Goal: Transaction & Acquisition: Purchase product/service

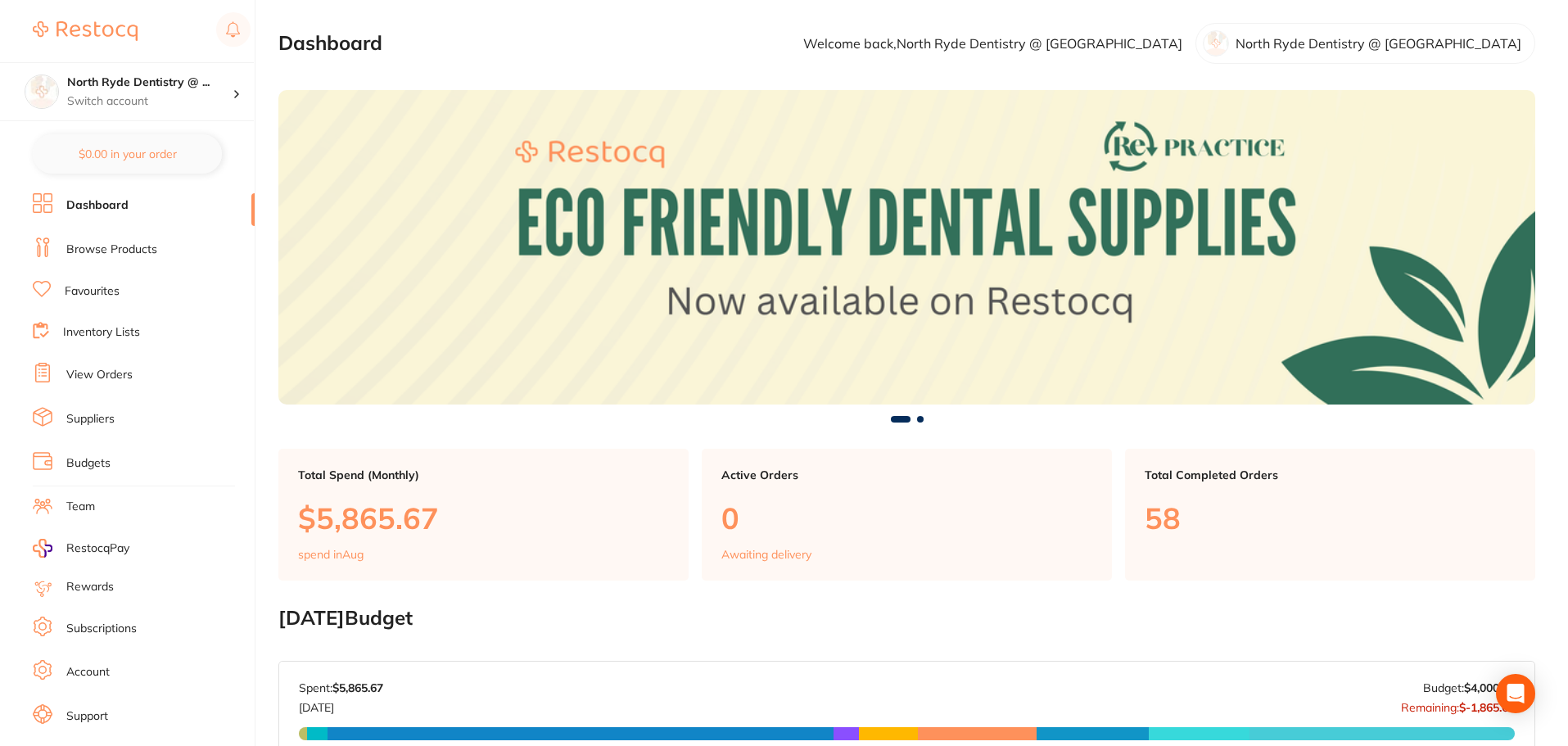
click at [102, 245] on link "Browse Products" at bounding box center [112, 249] width 91 height 17
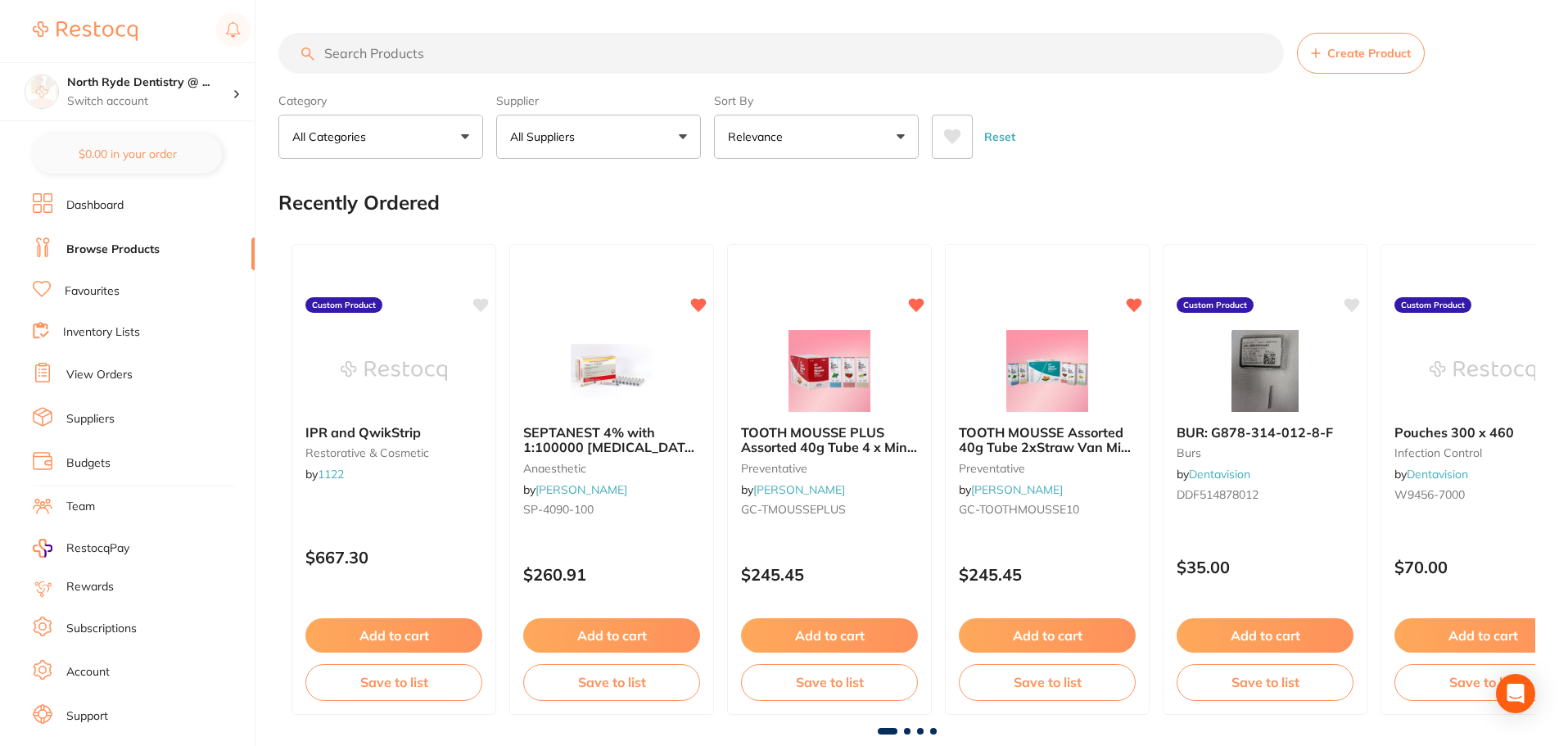
click at [381, 58] on input "search" at bounding box center [782, 53] width 1006 height 41
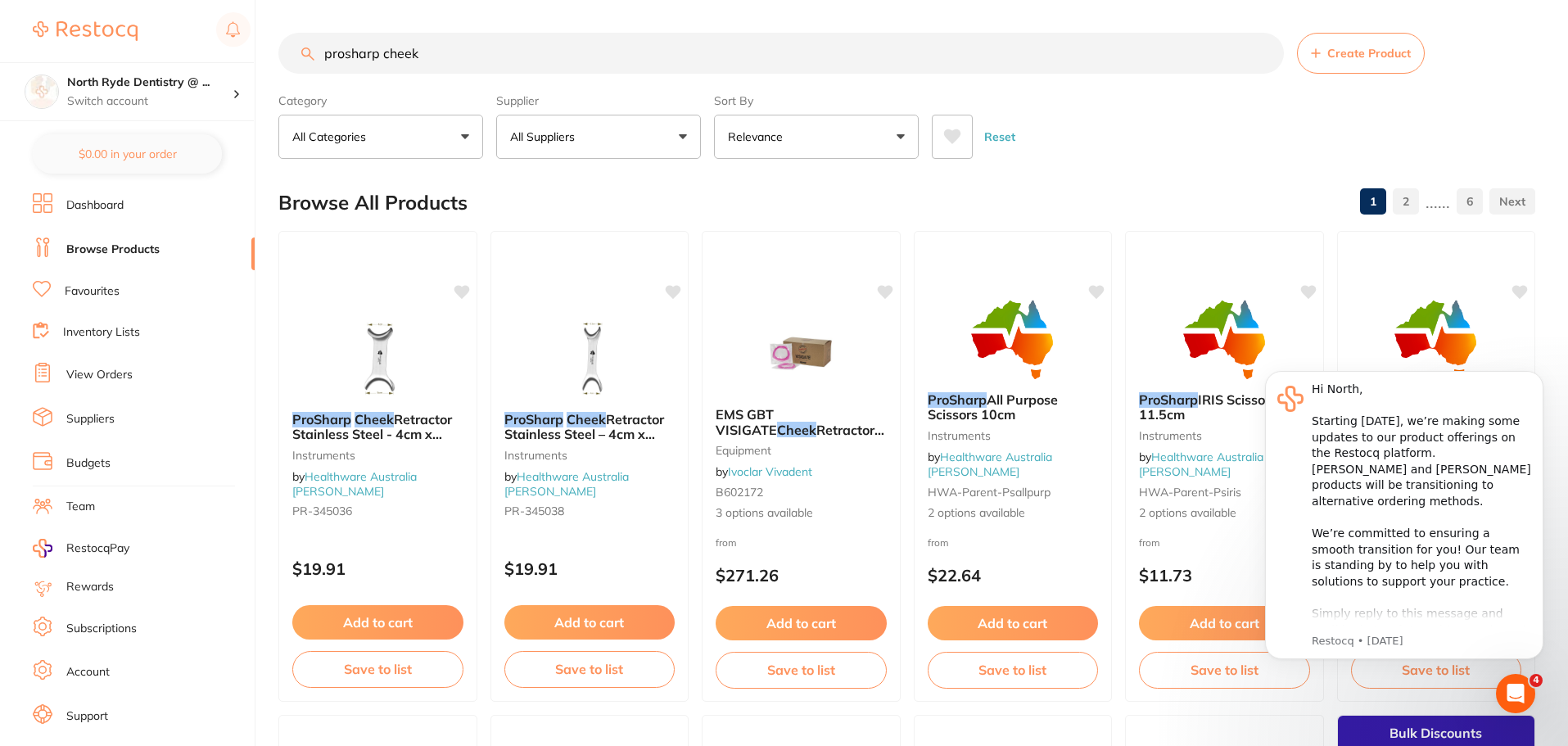
type input "prosharp cheek"
click at [343, 421] on em "ProSharp" at bounding box center [321, 418] width 60 height 17
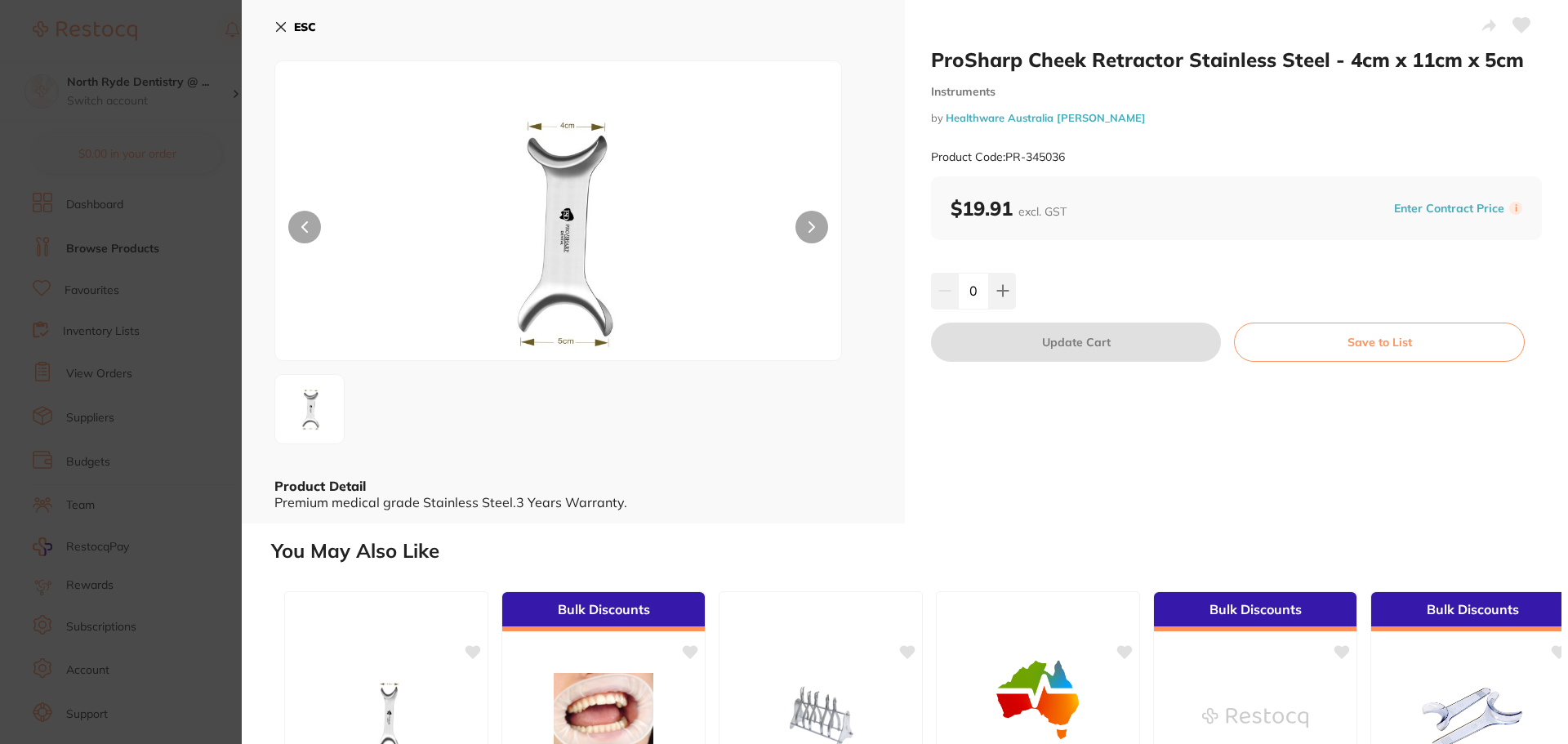
click at [285, 32] on icon at bounding box center [281, 26] width 13 height 13
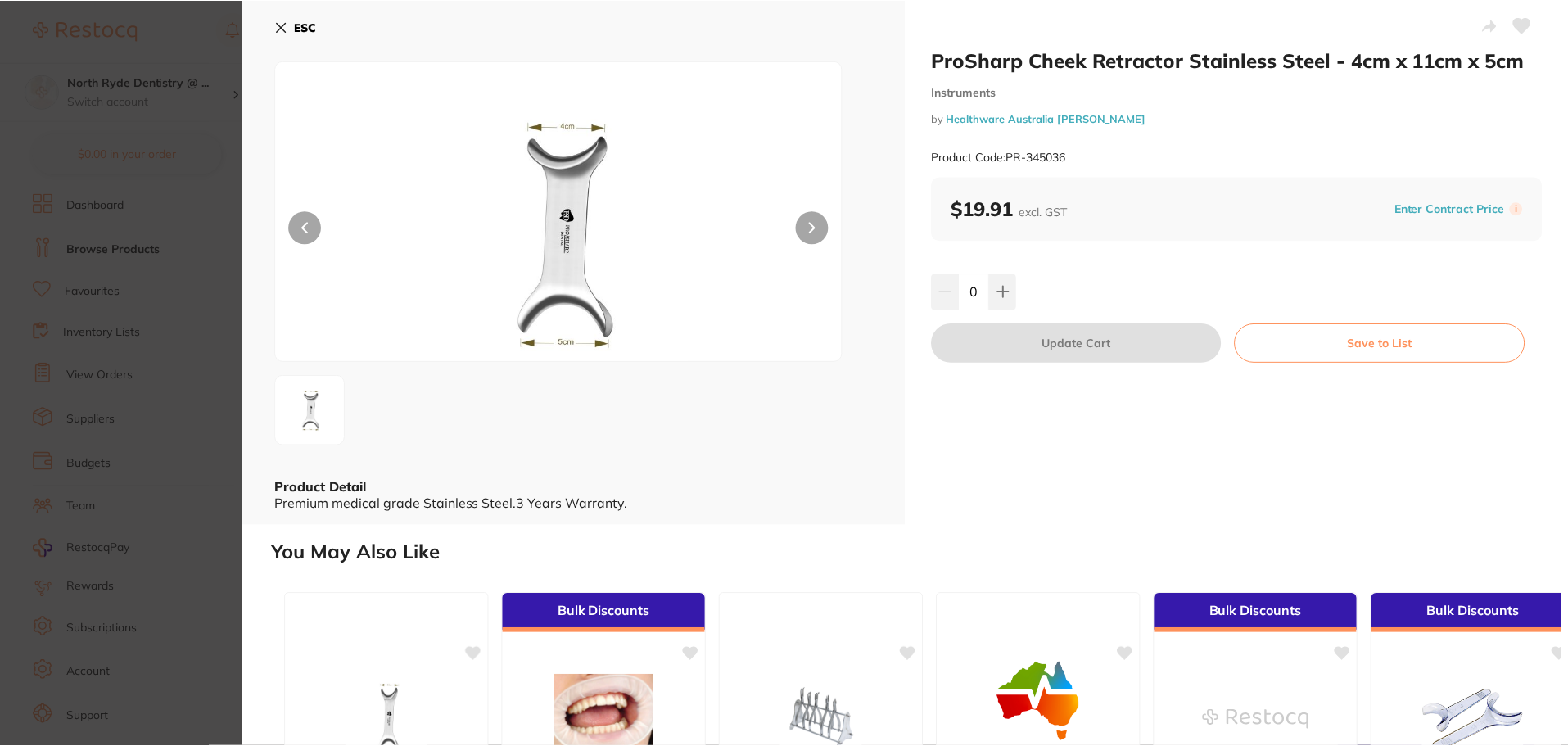
scroll to position [1, 0]
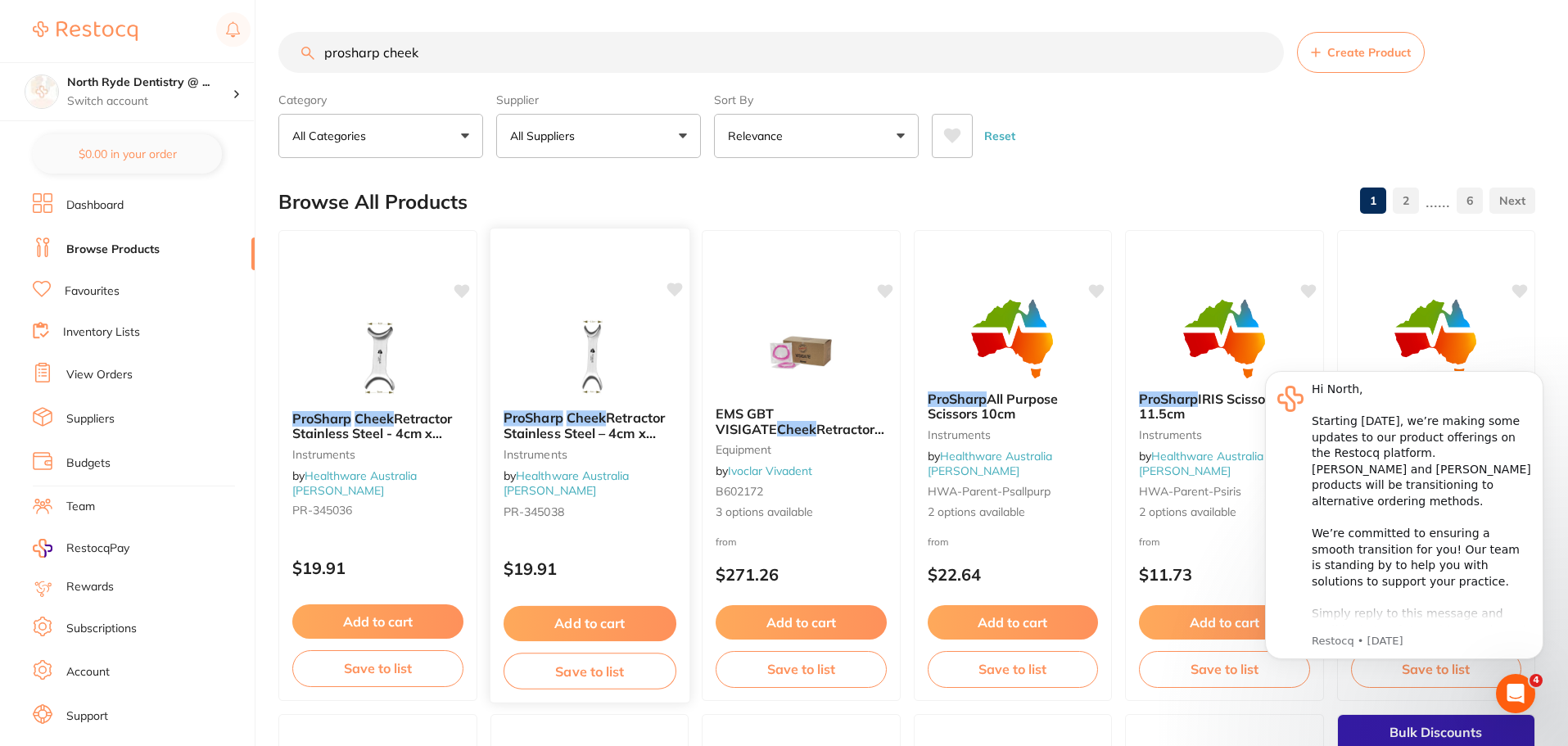
click at [555, 345] on img at bounding box center [588, 356] width 107 height 82
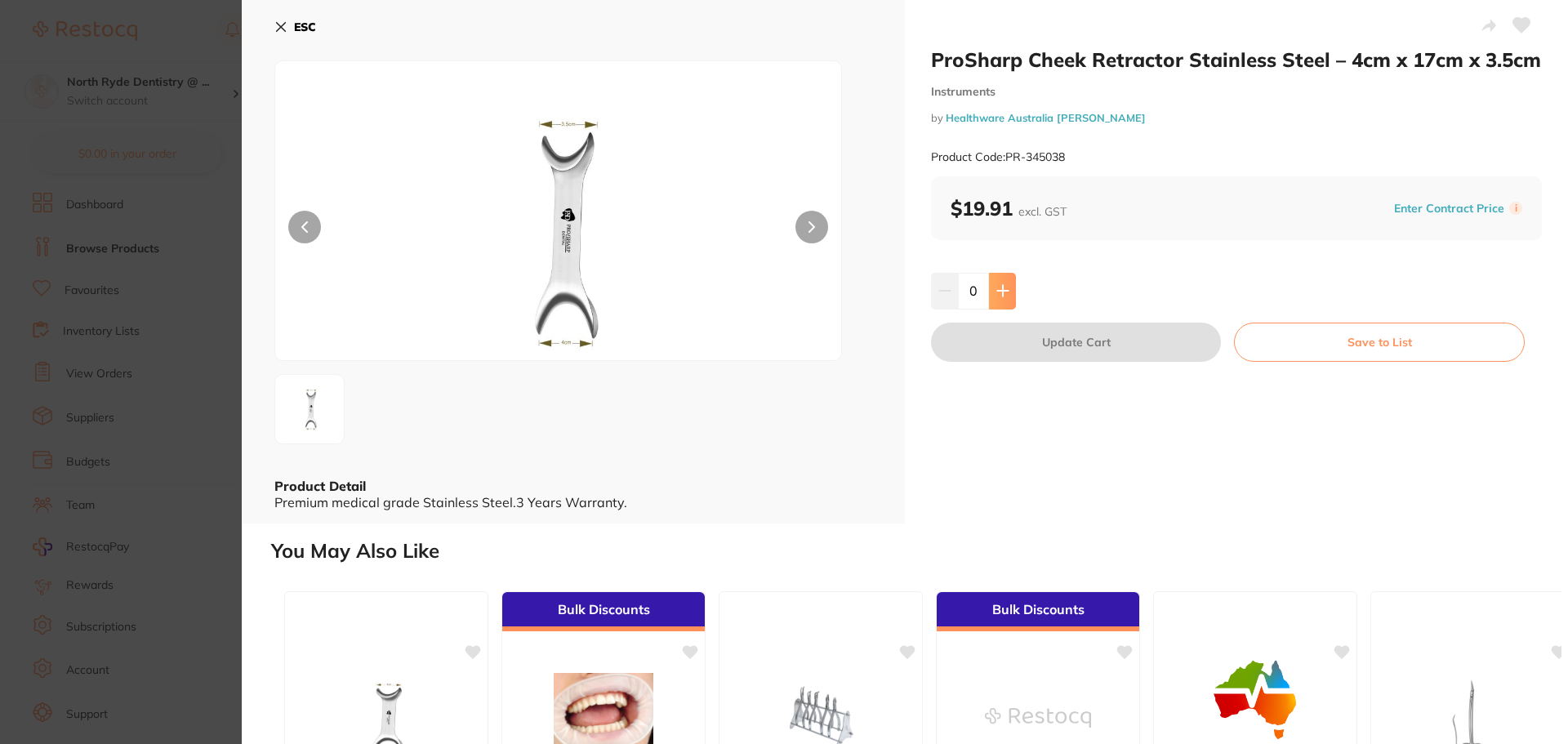
click at [1005, 296] on icon at bounding box center [1003, 290] width 13 height 13
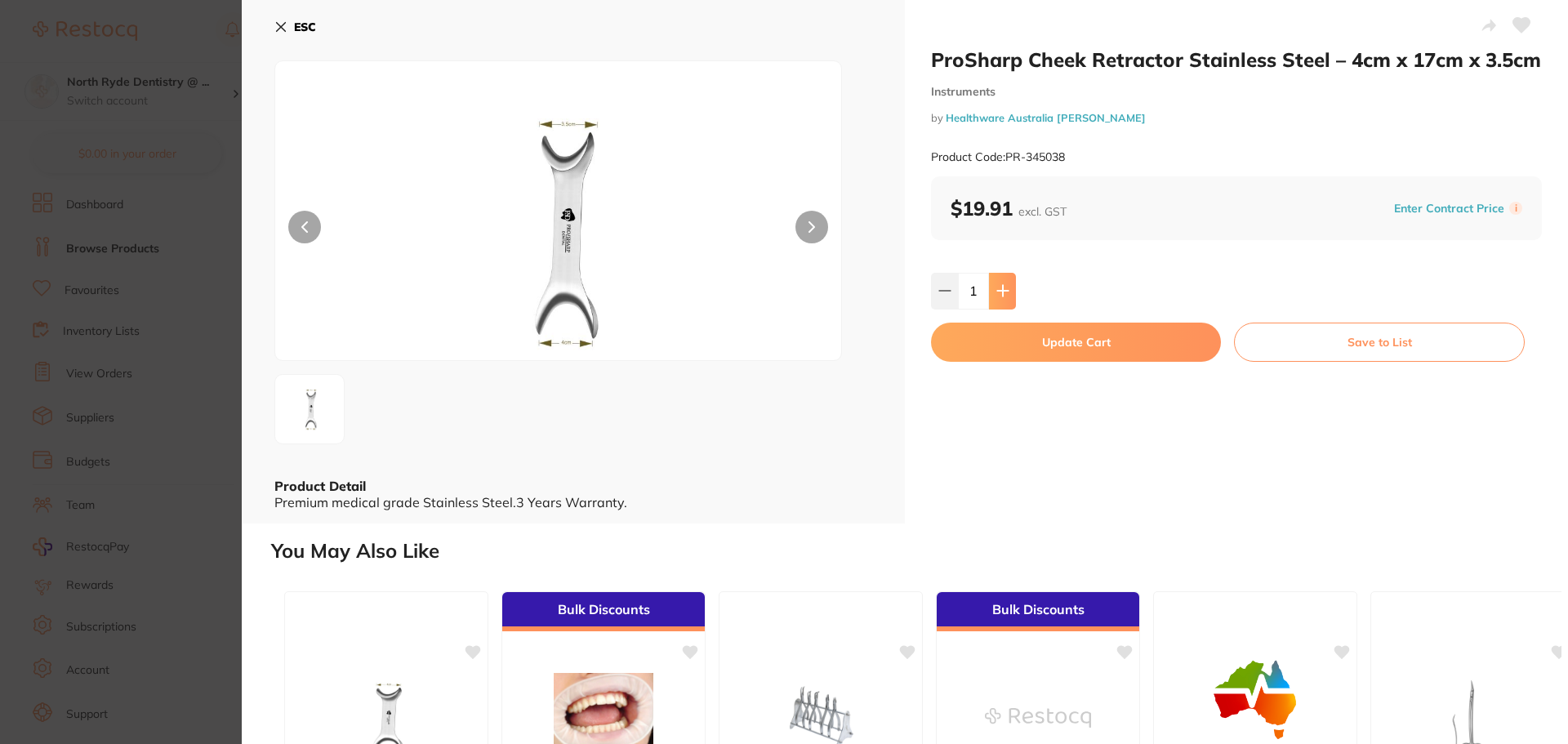
click at [1005, 296] on icon at bounding box center [1003, 290] width 13 height 13
type input "2"
click at [1015, 344] on button "Update Cart" at bounding box center [1076, 342] width 290 height 39
checkbox input "false"
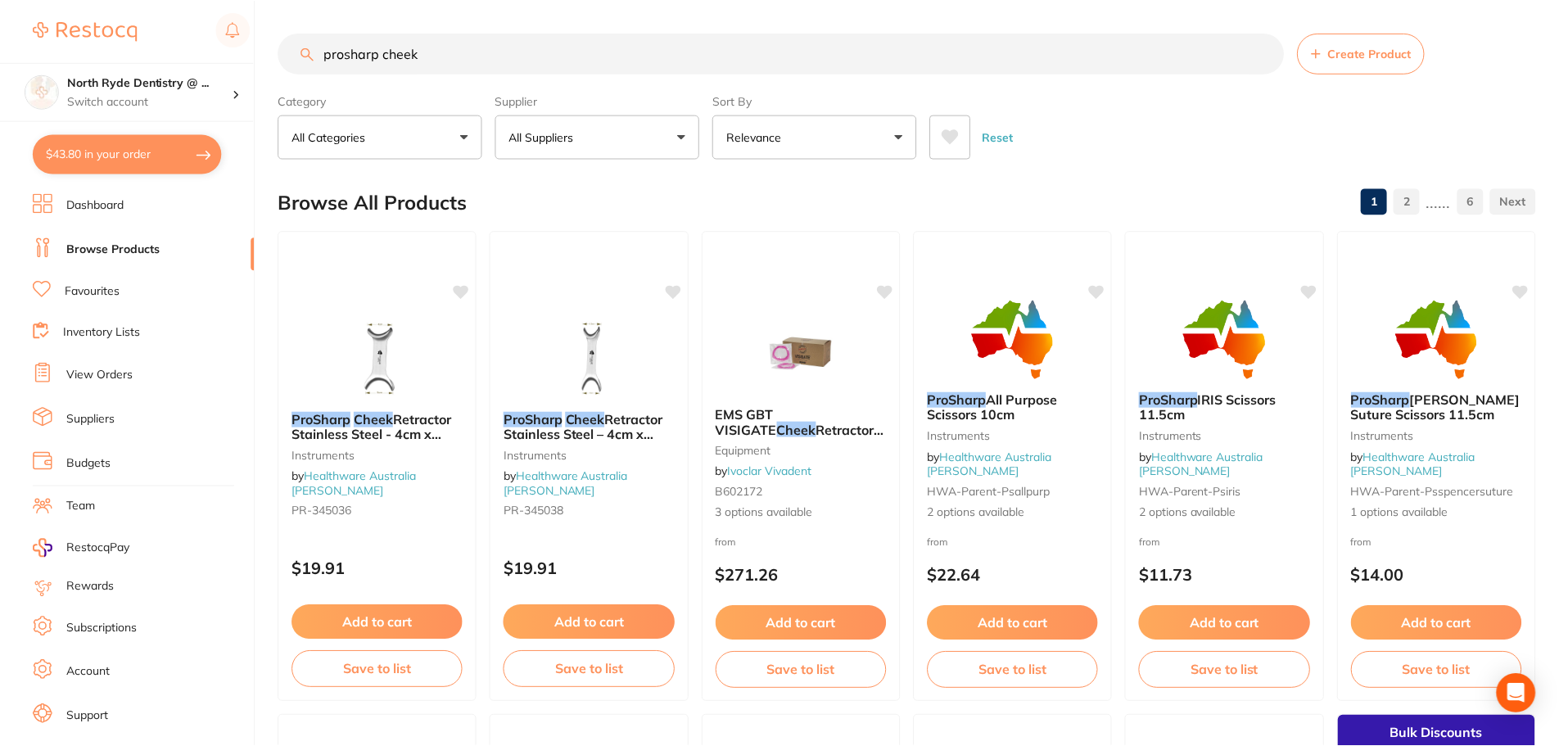
scroll to position [1, 0]
